Goal: Task Accomplishment & Management: Manage account settings

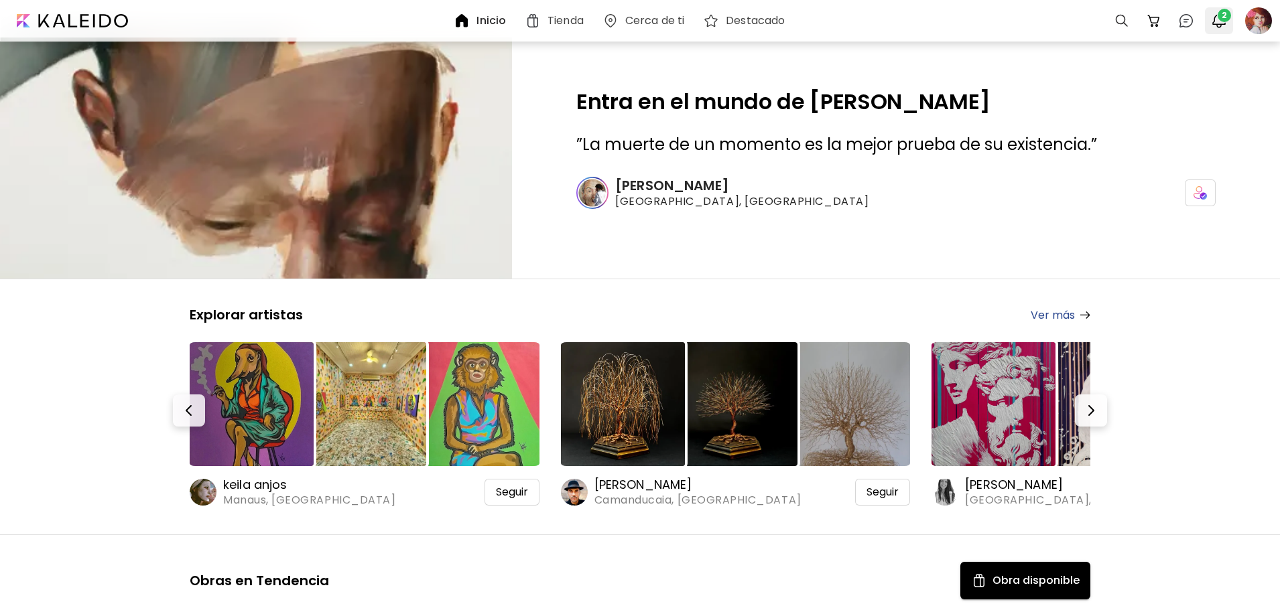
click at [1215, 25] on img "button" at bounding box center [1219, 21] width 16 height 16
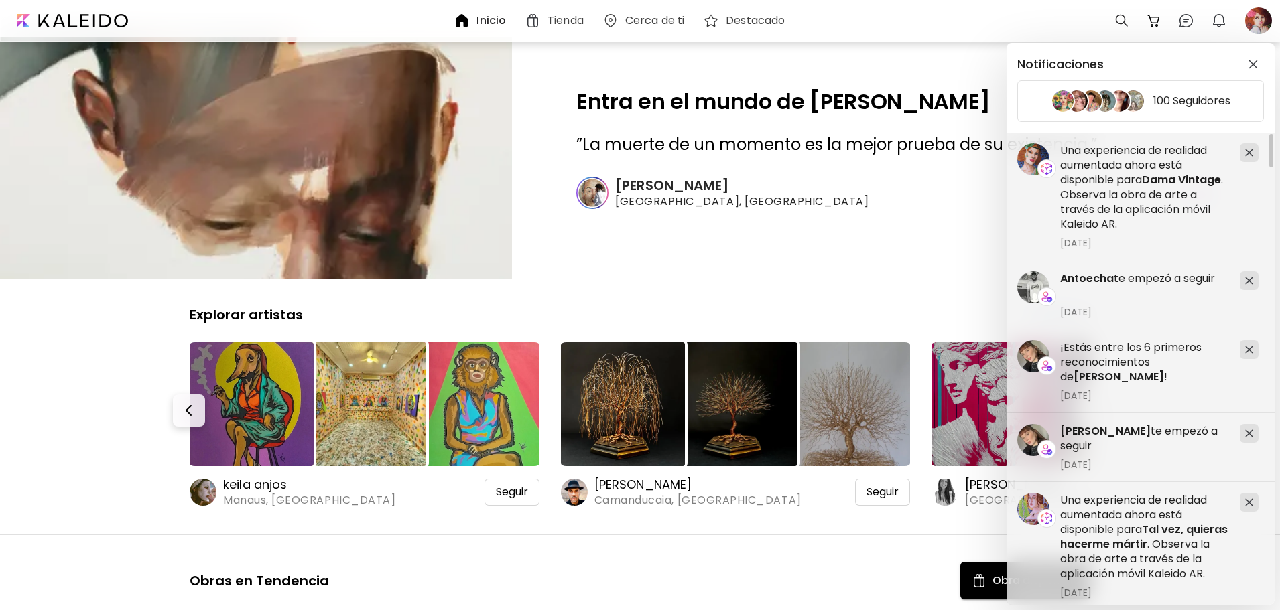
click at [1261, 23] on div "Notificaciones 100 Seguidores [PERSON_NAME] te empezó a seguir [DATE] ¡Estás en…" at bounding box center [640, 305] width 1280 height 610
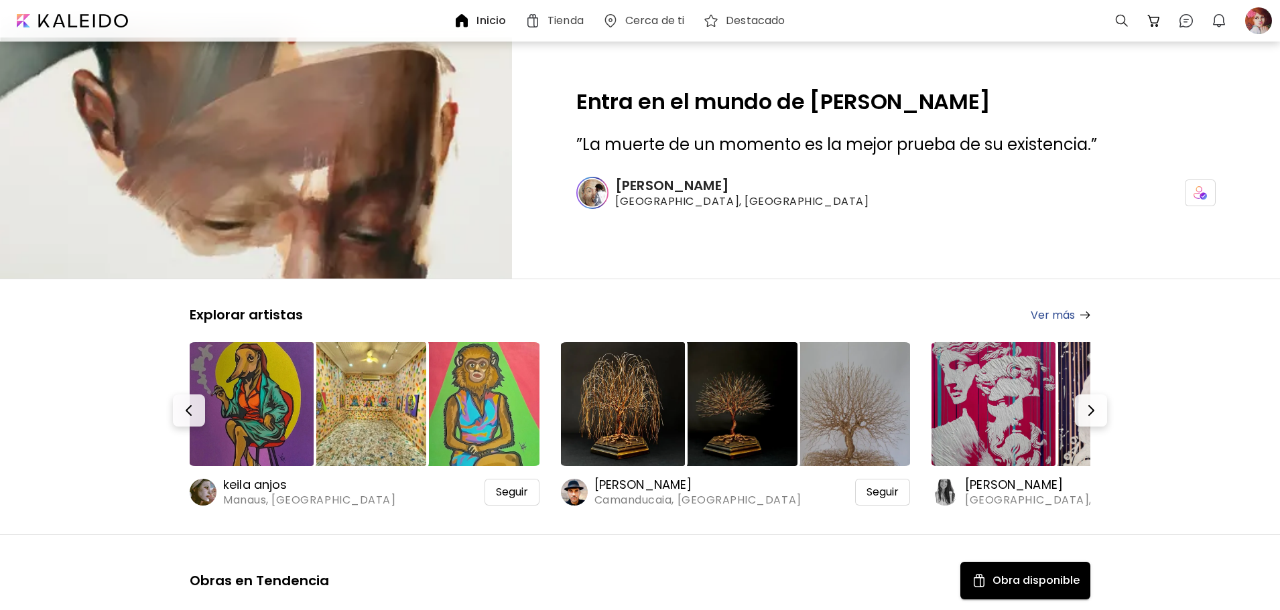
click at [1261, 23] on div at bounding box center [1258, 20] width 29 height 29
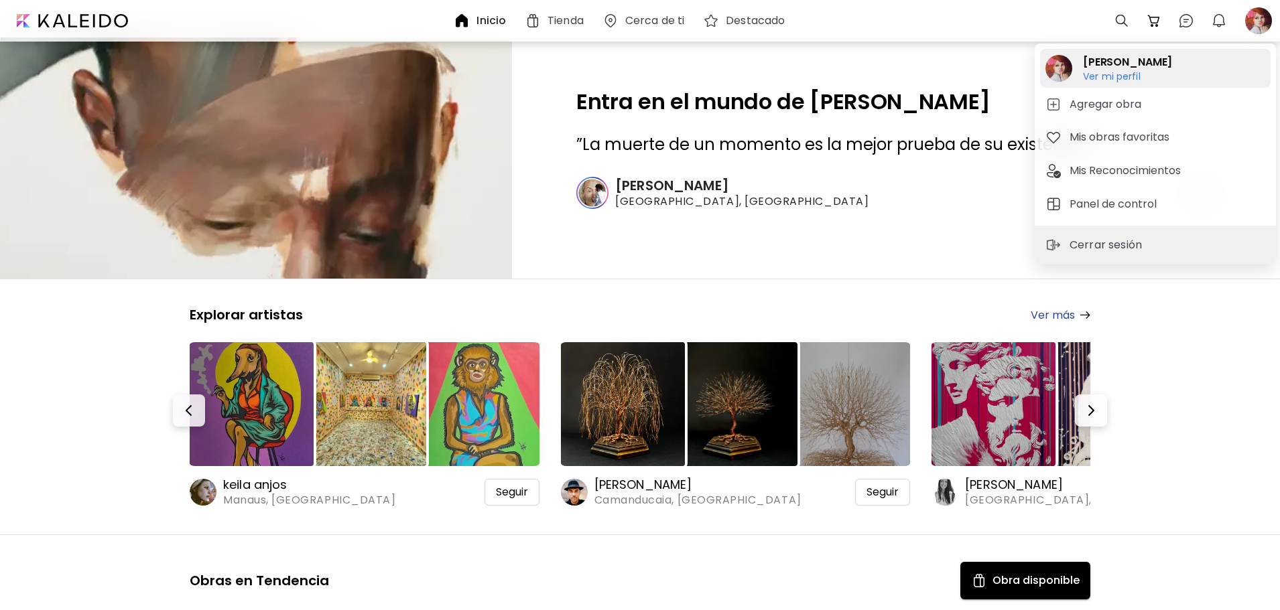
click at [1144, 72] on h6 "Ver mi perfil" at bounding box center [1127, 76] width 89 height 12
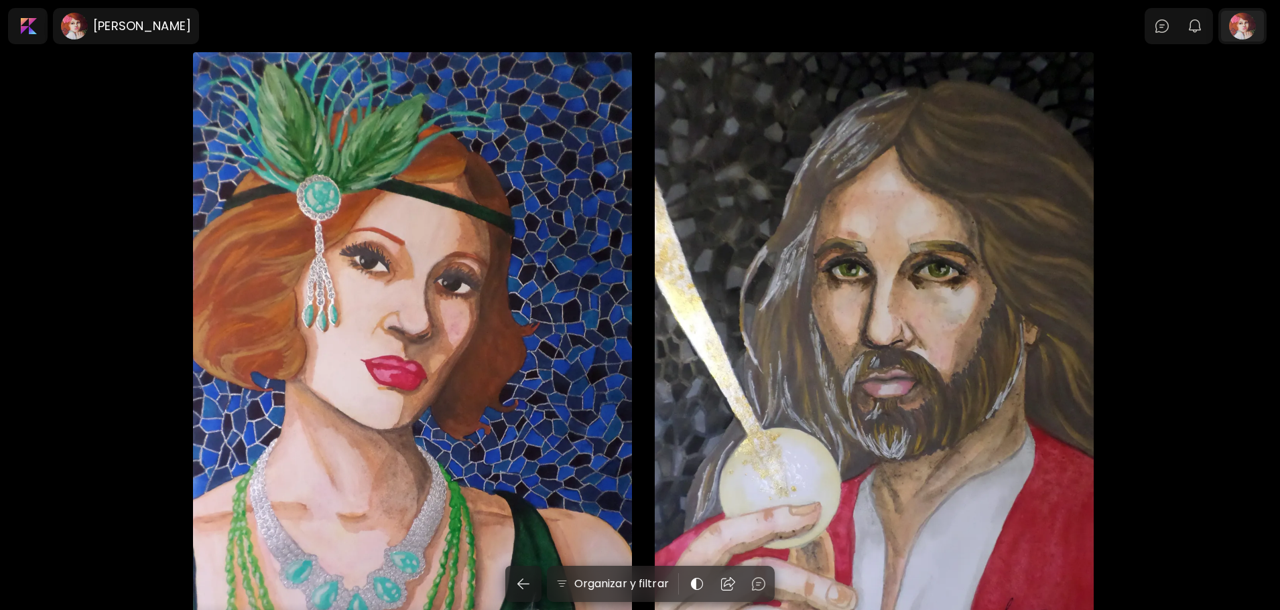
click at [1242, 27] on div at bounding box center [1242, 26] width 43 height 31
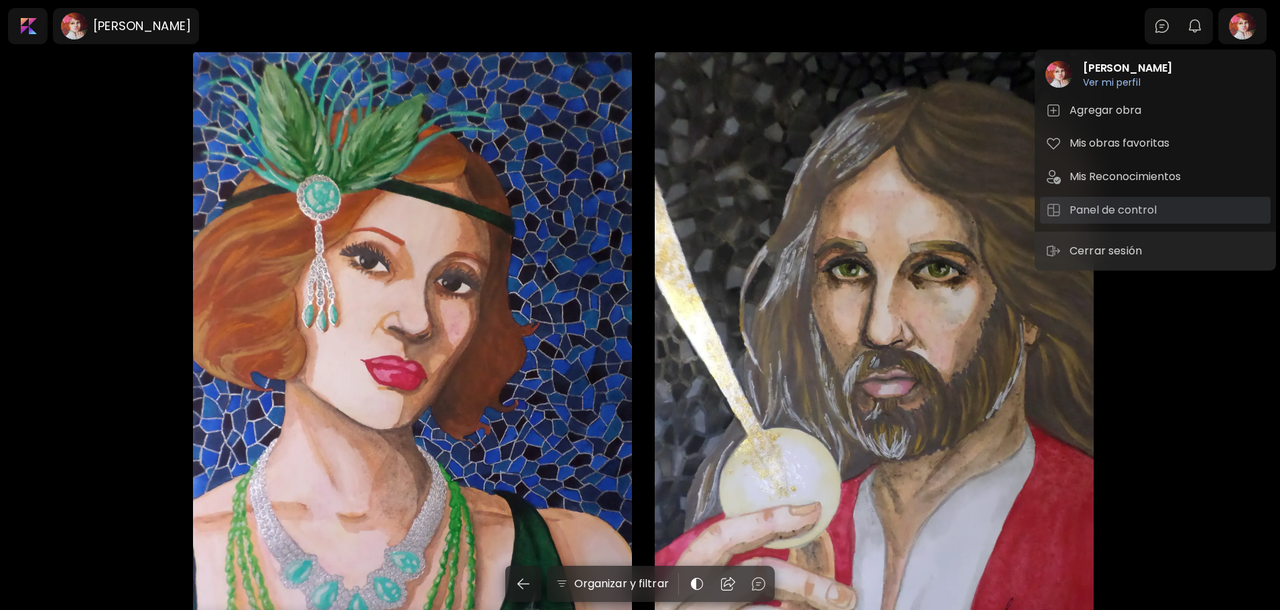
click at [1092, 206] on h5 "Panel de control" at bounding box center [1115, 210] width 91 height 16
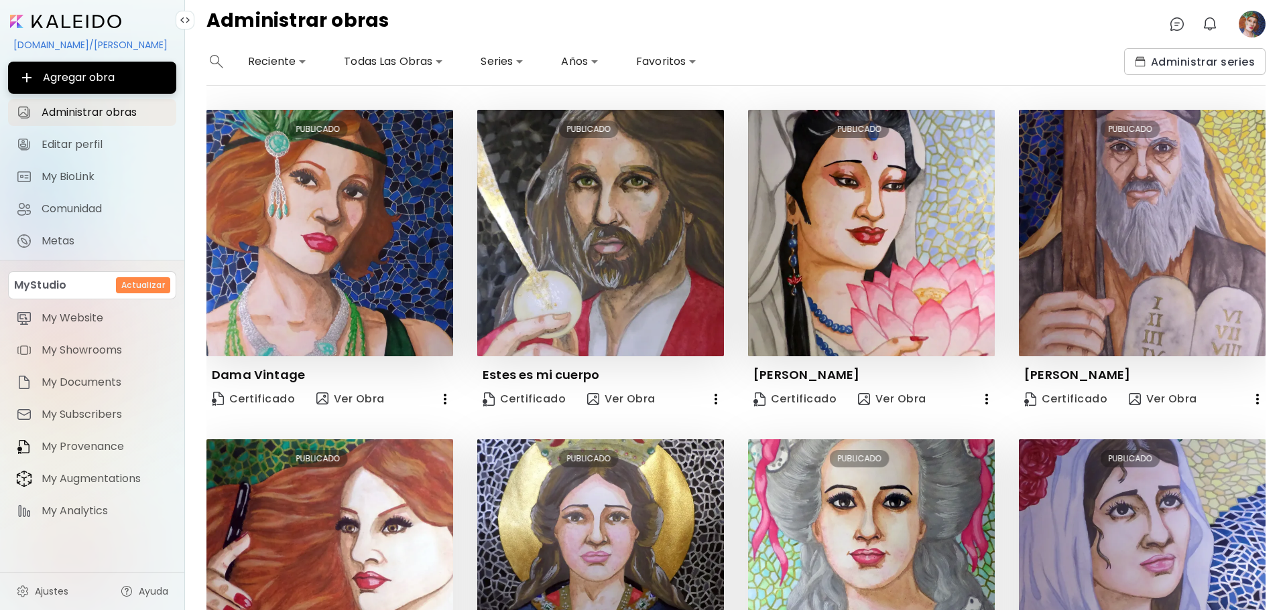
click at [95, 130] on div "Agregar obra Administrar obras Editar perfil My BioLink Comunidad Metas" at bounding box center [92, 158] width 168 height 193
click at [94, 141] on span "Editar perfil" at bounding box center [105, 144] width 127 height 13
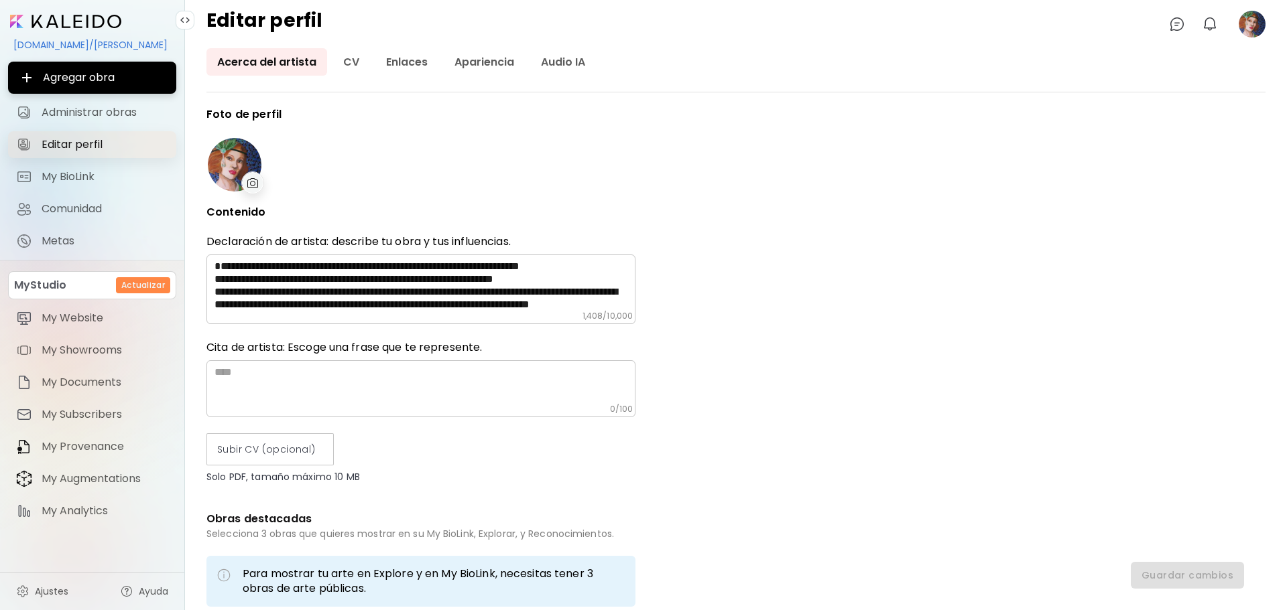
type input "*********"
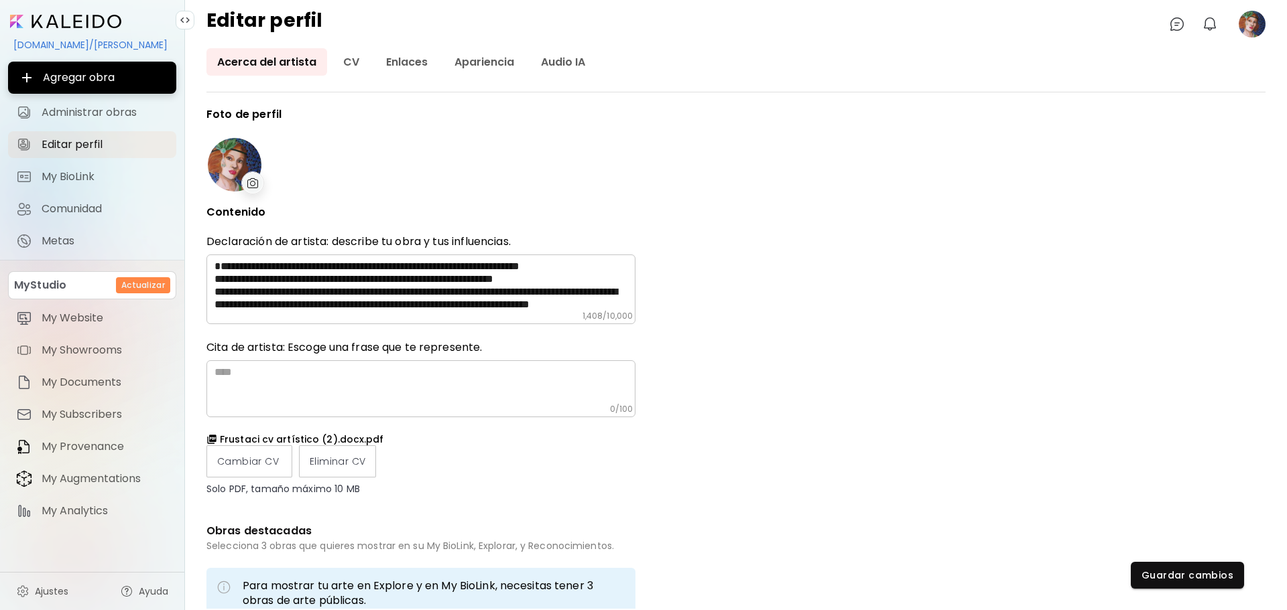
type input "**********"
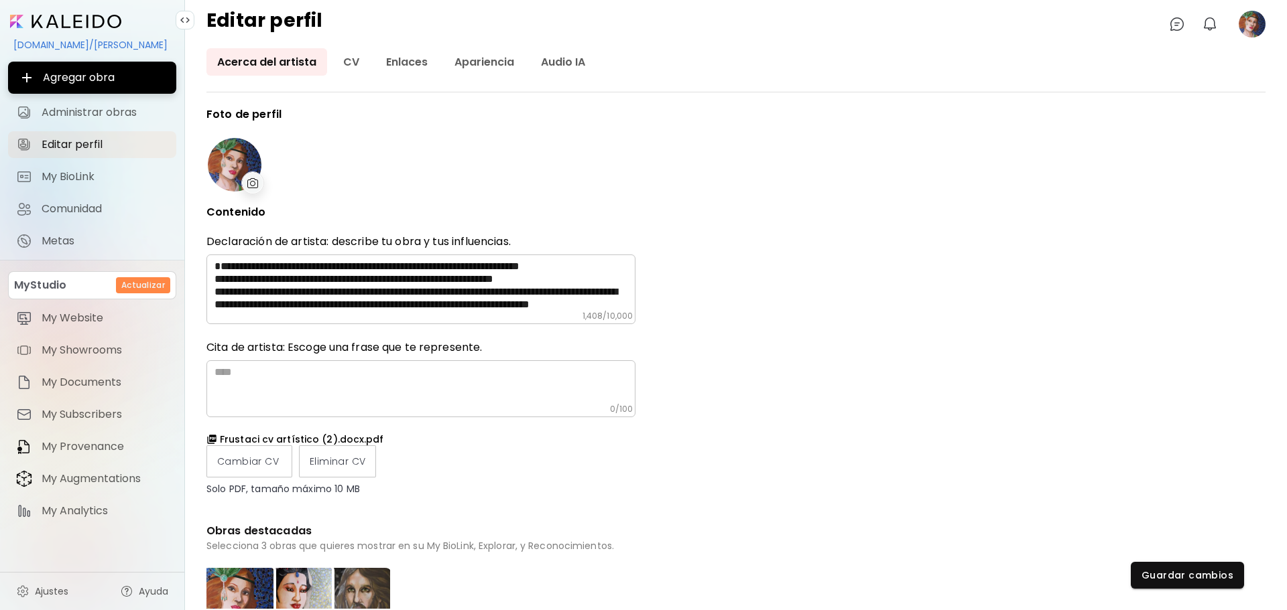
click at [246, 178] on div at bounding box center [252, 183] width 23 height 23
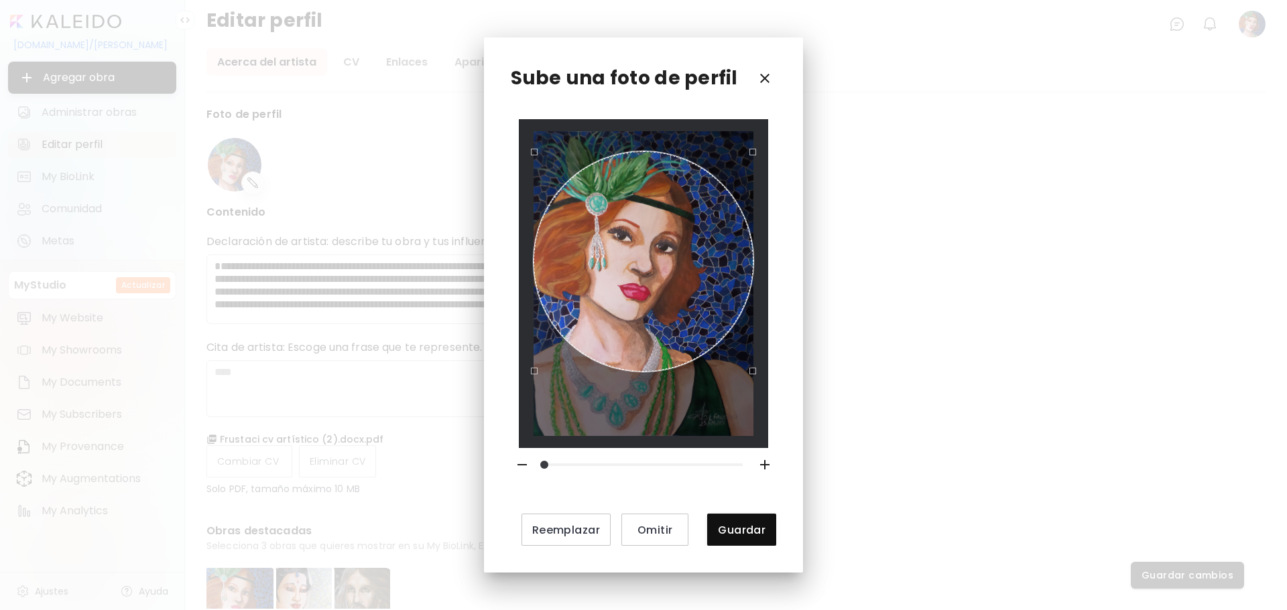
click at [575, 257] on div "Use the arrow keys to move the crop selection area" at bounding box center [643, 261] width 220 height 220
click at [762, 521] on button "Guardar" at bounding box center [741, 530] width 69 height 32
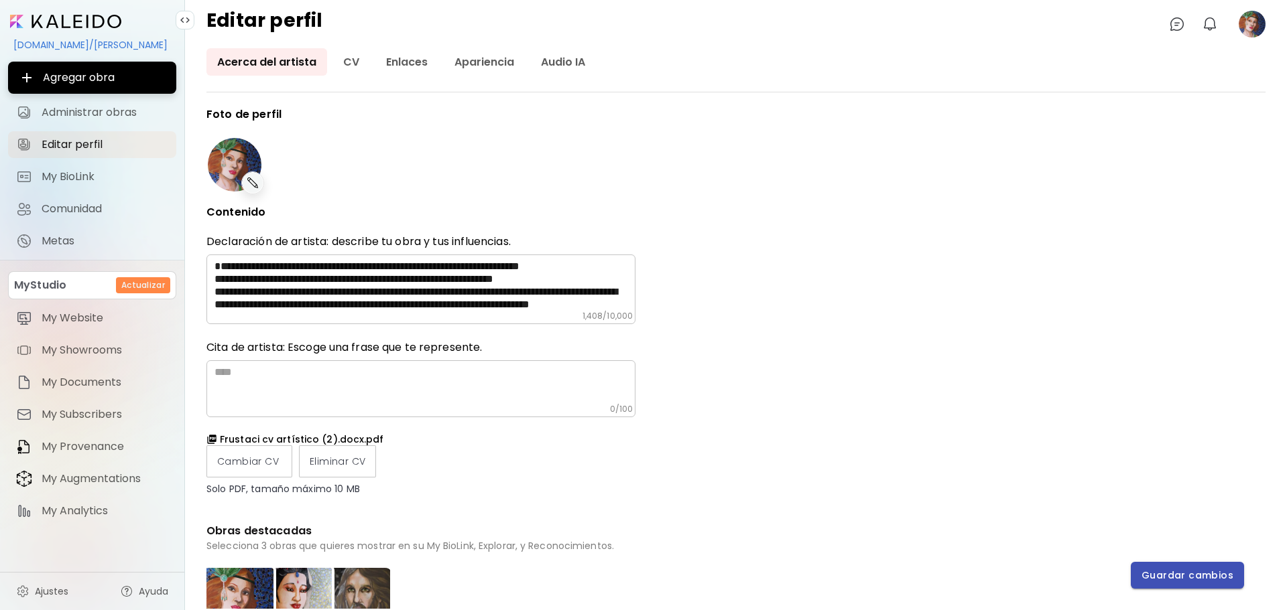
click at [1171, 580] on span "Guardar cambios" at bounding box center [1187, 576] width 92 height 14
